Goal: Find specific page/section: Find specific page/section

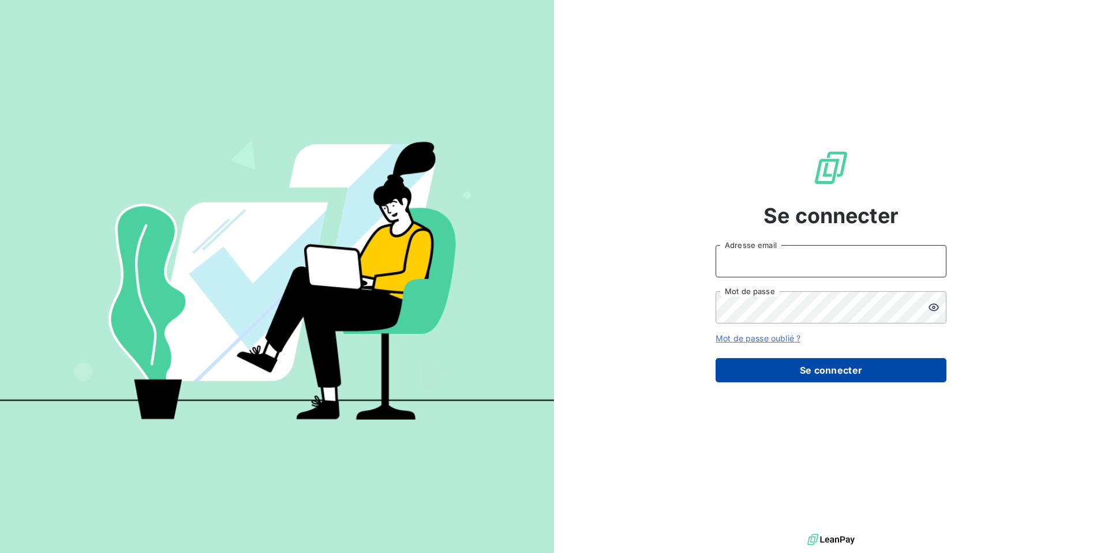
type input "CANNEE@sem-espaces-verts.fr"
click at [816, 382] on button "Se connecter" at bounding box center [830, 370] width 231 height 24
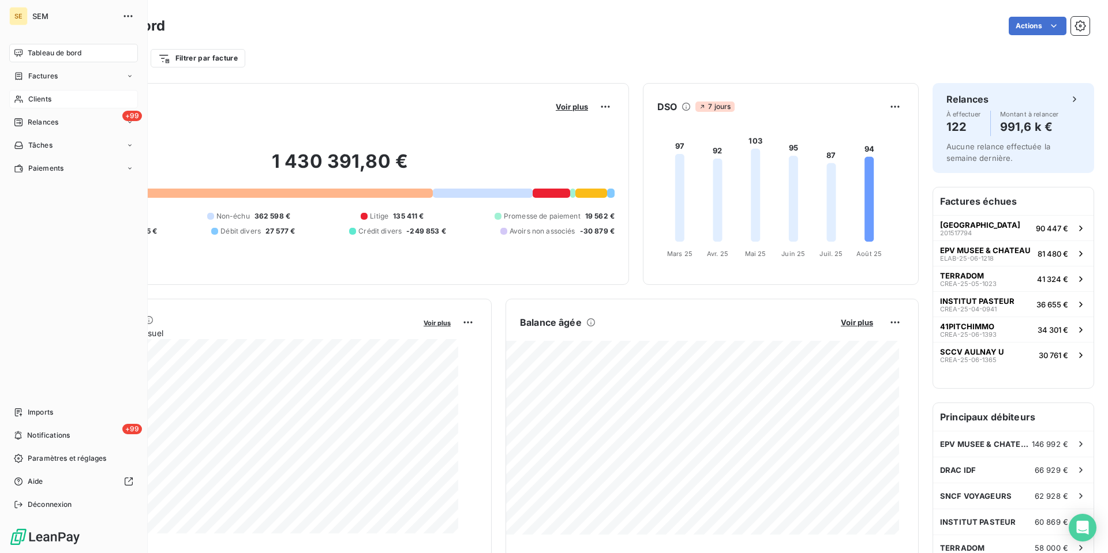
click at [51, 104] on span "Clients" at bounding box center [39, 99] width 23 height 10
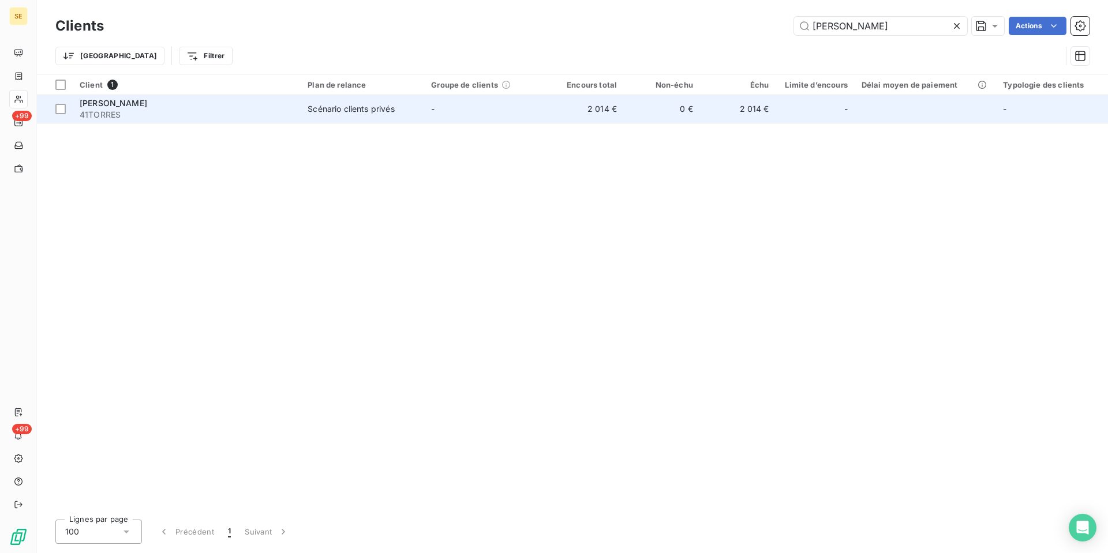
type input "[PERSON_NAME]"
click at [127, 108] on span "[PERSON_NAME]" at bounding box center [113, 103] width 67 height 10
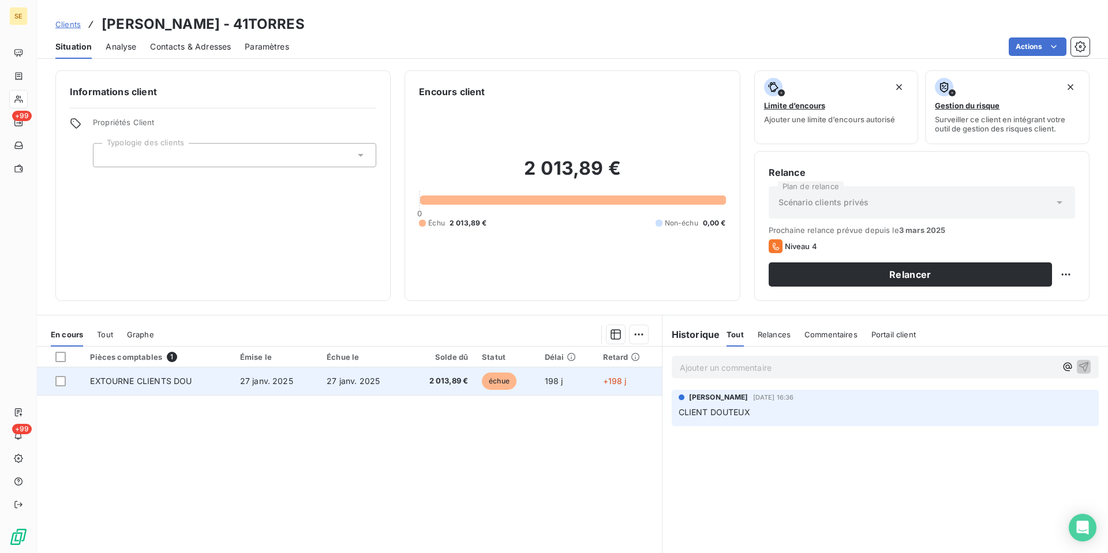
click at [160, 386] on span "EXTOURNE CLIENTS DOU" at bounding box center [141, 381] width 102 height 10
